Goal: Find contact information: Find contact information

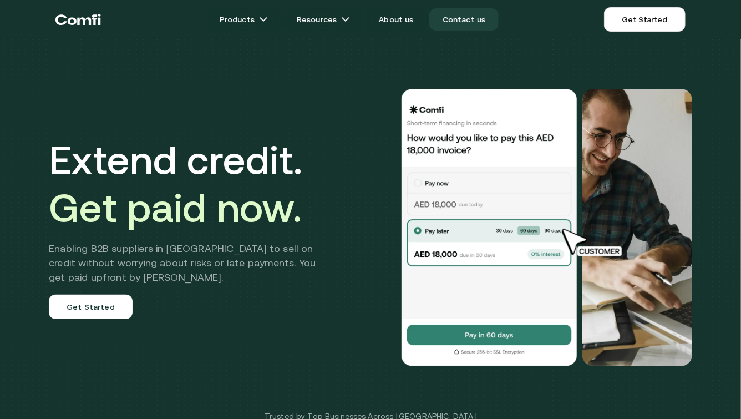
click at [458, 27] on link "Contact us" at bounding box center [465, 19] width 70 height 22
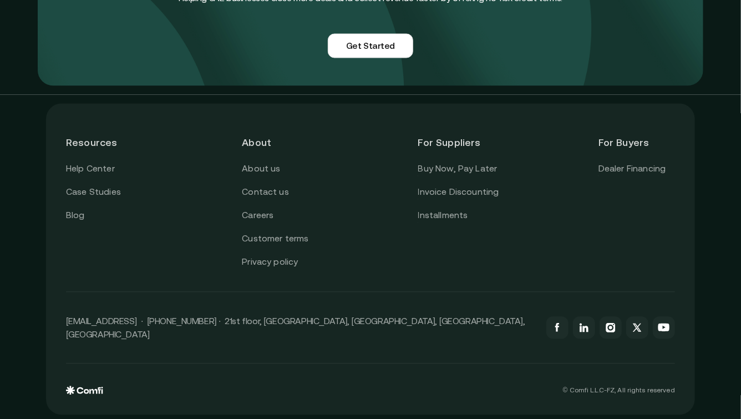
scroll to position [1015, 0]
drag, startPoint x: 219, startPoint y: 329, endPoint x: 438, endPoint y: 324, distance: 219.3
click at [438, 324] on p "[EMAIL_ADDRESS] · [PHONE_NUMBER] · 21st floor, [GEOGRAPHIC_DATA], [GEOGRAPHIC_D…" at bounding box center [301, 328] width 470 height 27
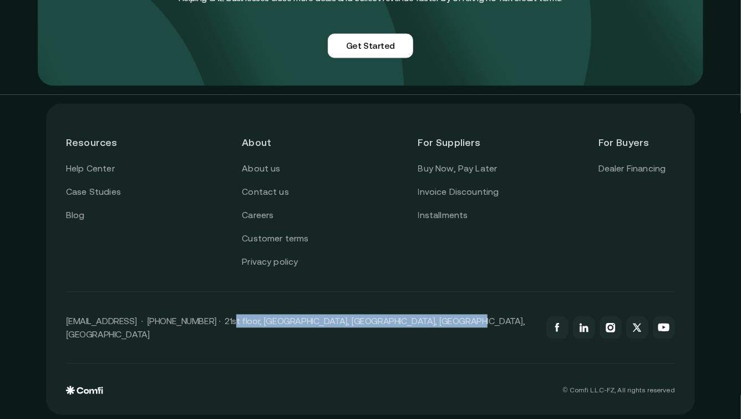
drag, startPoint x: 441, startPoint y: 325, endPoint x: 220, endPoint y: 325, distance: 220.3
click at [220, 325] on div "[EMAIL_ADDRESS] · [PHONE_NUMBER] · 21st floor, [GEOGRAPHIC_DATA], [GEOGRAPHIC_D…" at bounding box center [370, 328] width 609 height 72
copy p "21st floor, Mashreq Bank Global HQ, Downtown, Dubai, UAE"
